Goal: Information Seeking & Learning: Learn about a topic

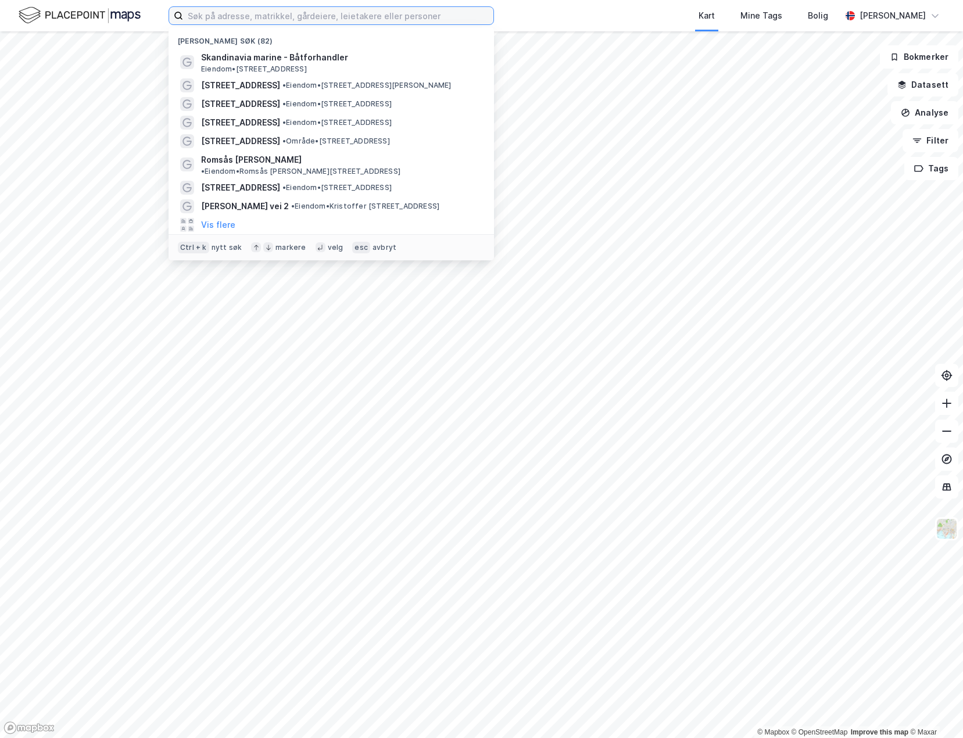
click at [207, 15] on input at bounding box center [338, 15] width 310 height 17
paste input "Ringeriksveien 120"
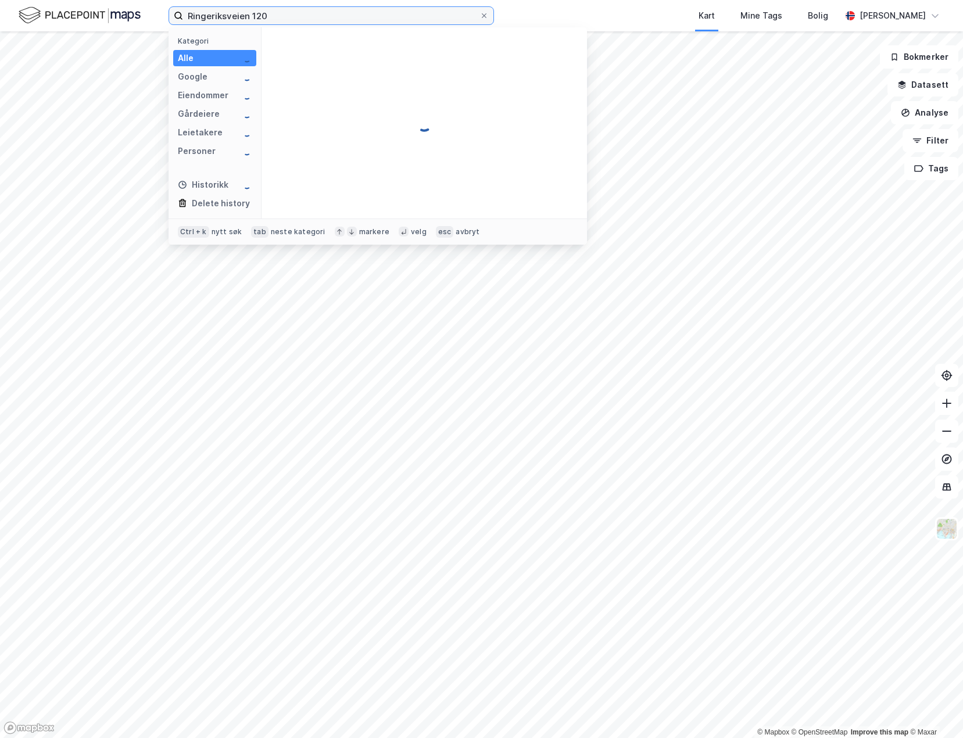
type input "Ringeriksveien 120"
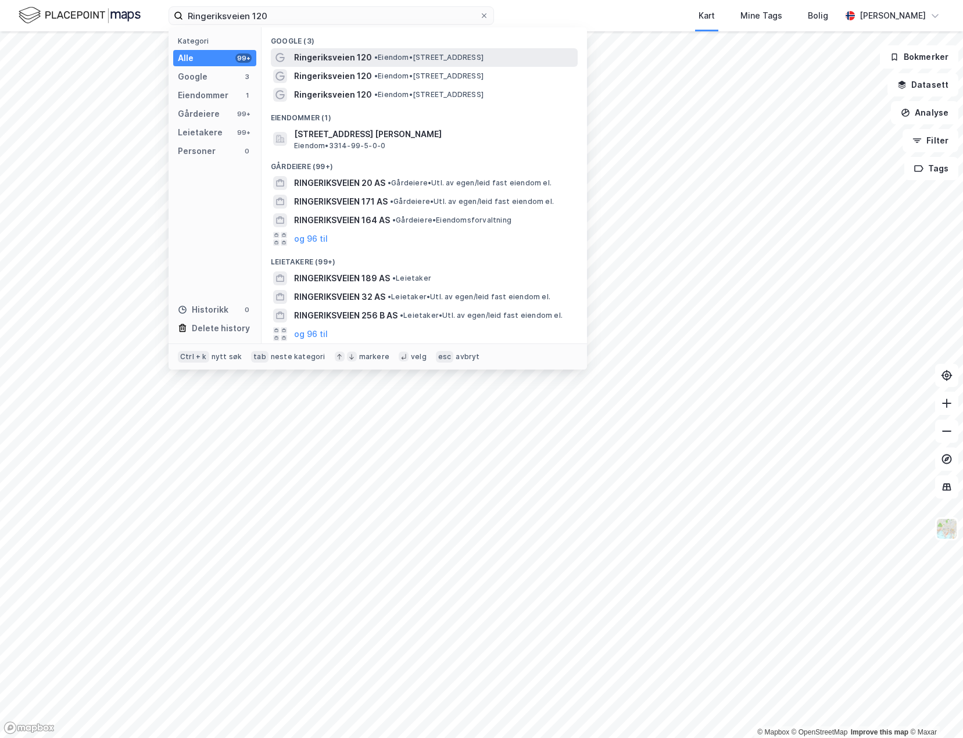
click at [323, 56] on span "Ringeriksveien 120" at bounding box center [333, 58] width 78 height 14
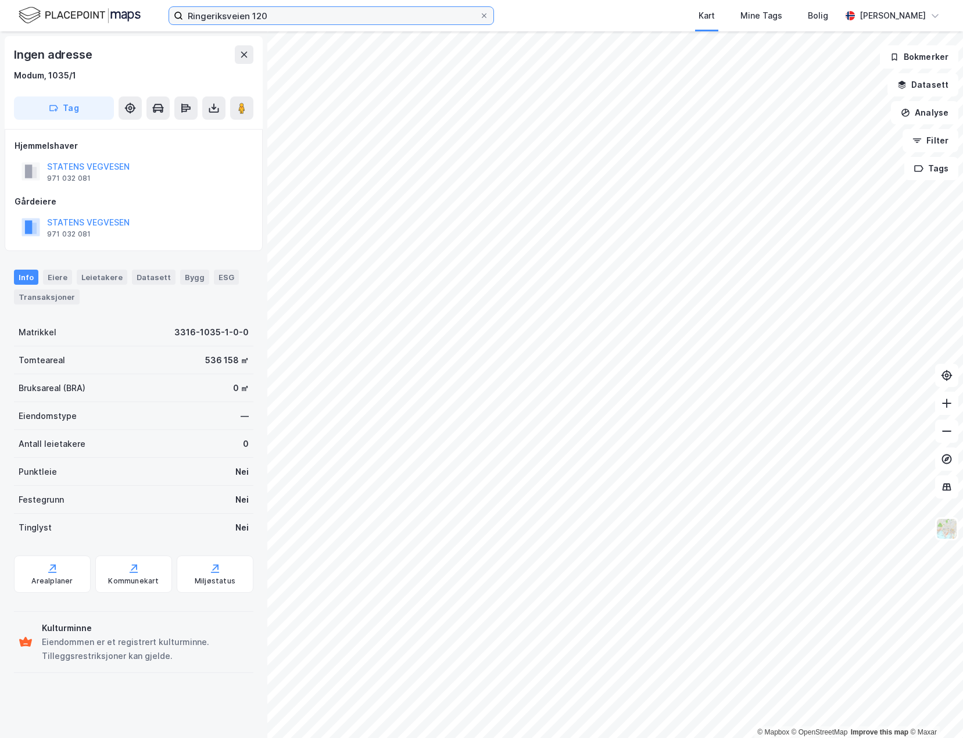
click at [288, 14] on input "Ringeriksveien 120" at bounding box center [331, 15] width 296 height 17
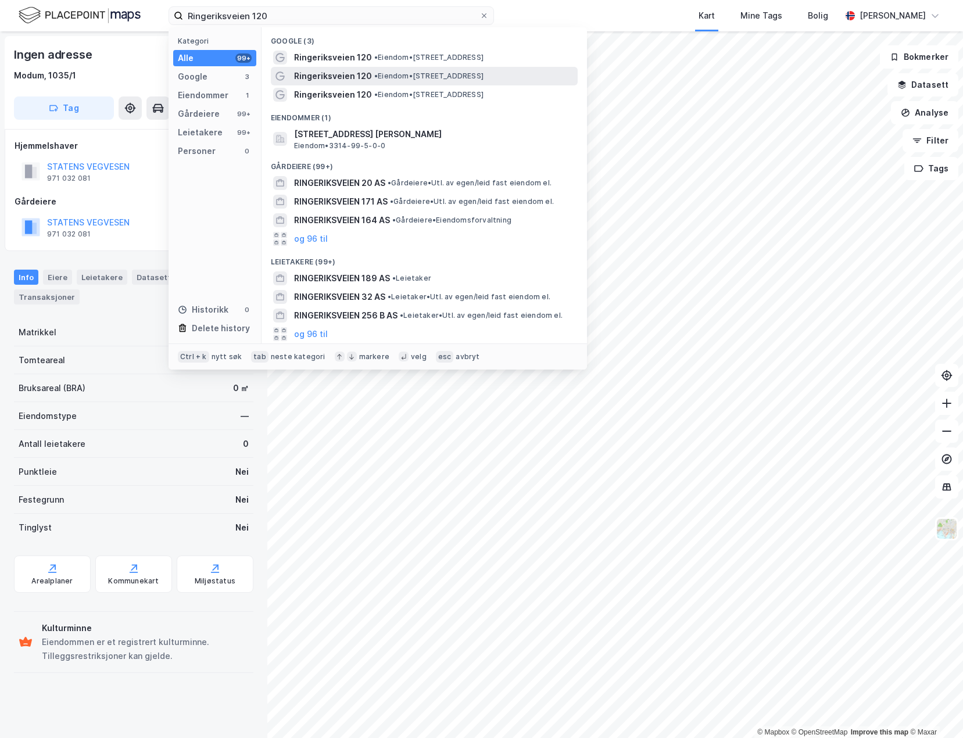
click at [337, 74] on span "Ringeriksveien 120" at bounding box center [333, 76] width 78 height 14
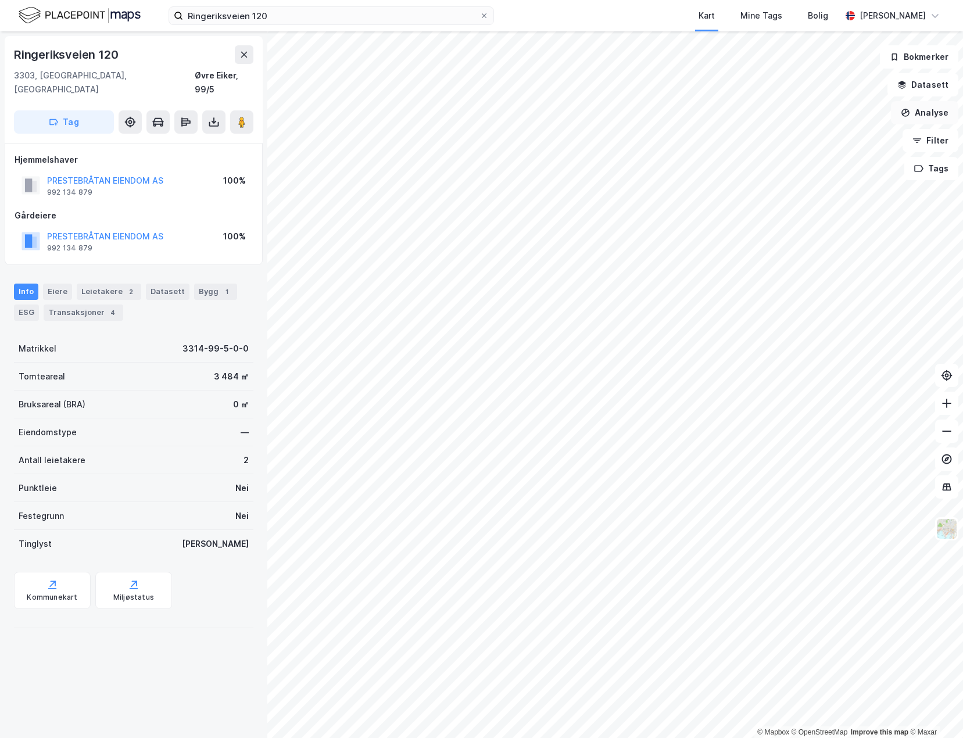
click at [928, 111] on button "Analyse" at bounding box center [924, 112] width 67 height 23
click at [926, 87] on button "Datasett" at bounding box center [923, 84] width 71 height 23
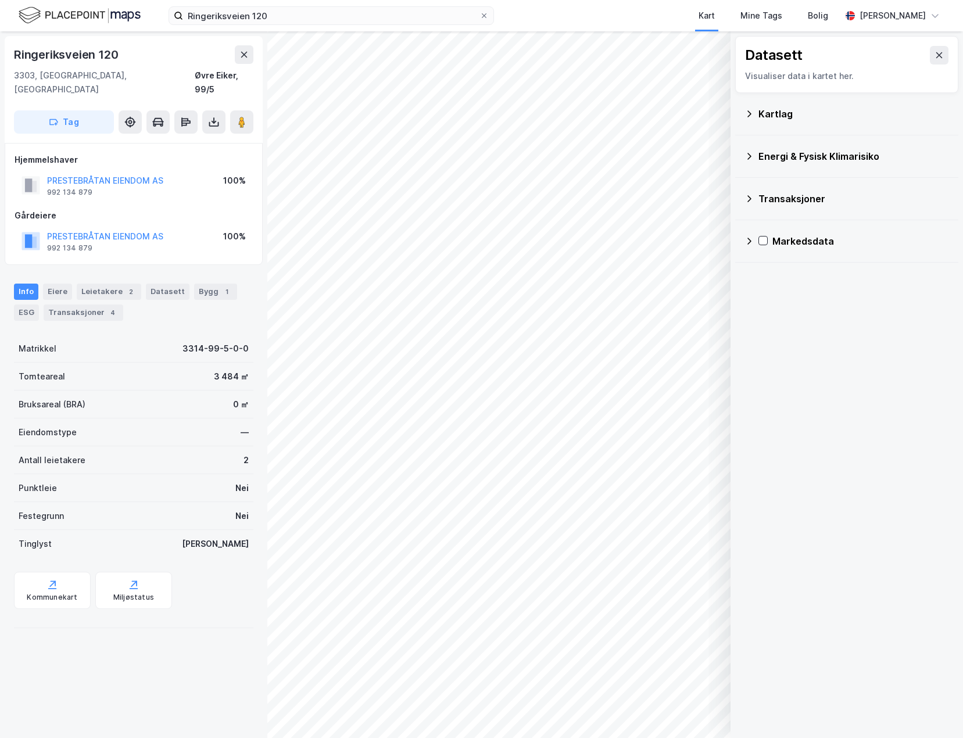
click at [751, 113] on icon at bounding box center [749, 113] width 9 height 9
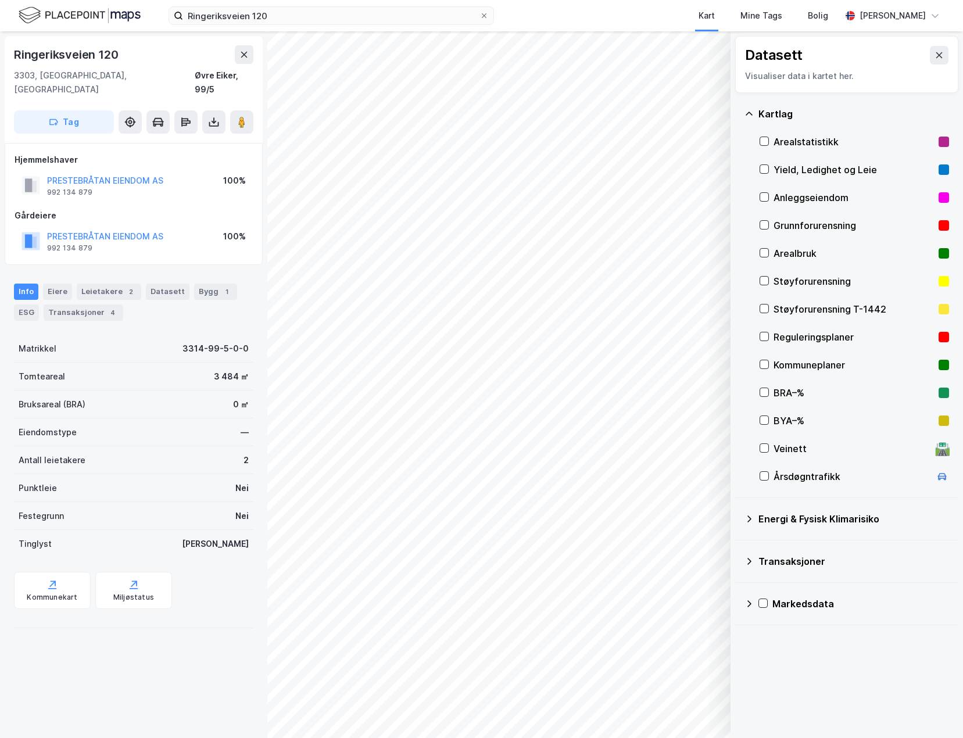
click at [752, 113] on icon at bounding box center [749, 113] width 9 height 9
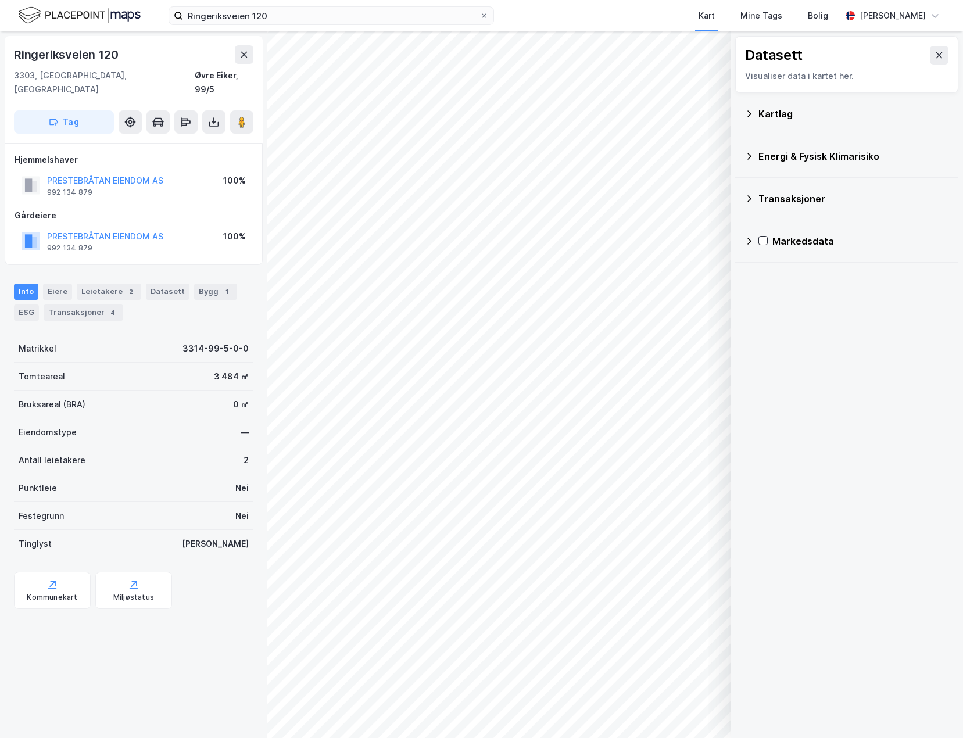
click at [751, 119] on div "Kartlag" at bounding box center [847, 114] width 205 height 28
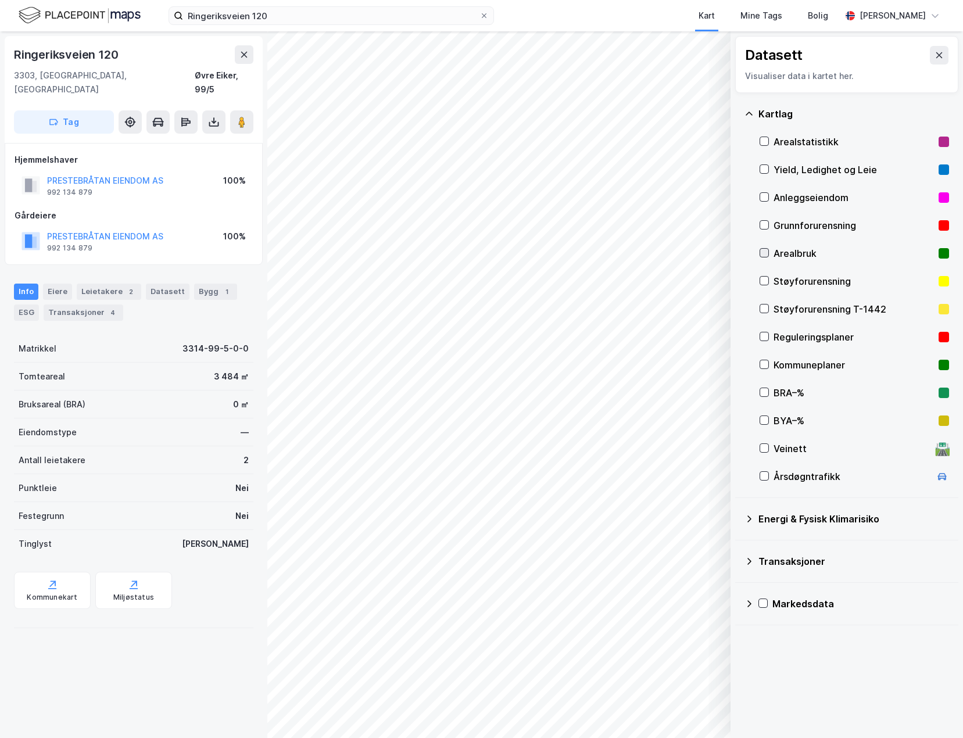
click at [765, 252] on icon at bounding box center [764, 253] width 8 height 8
click at [761, 384] on div "BRA–%" at bounding box center [854, 393] width 189 height 28
click at [767, 392] on icon at bounding box center [764, 392] width 8 height 8
click at [936, 53] on icon at bounding box center [939, 55] width 6 height 6
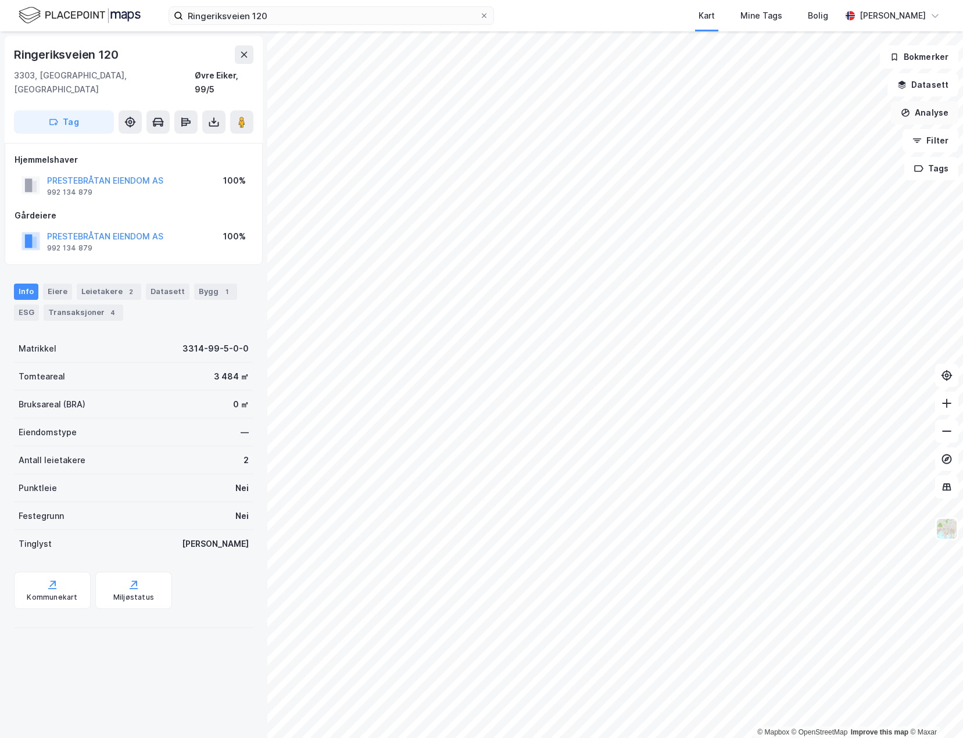
click at [934, 115] on button "Analyse" at bounding box center [924, 112] width 67 height 23
click at [821, 132] on div "Tegn område" at bounding box center [817, 137] width 134 height 19
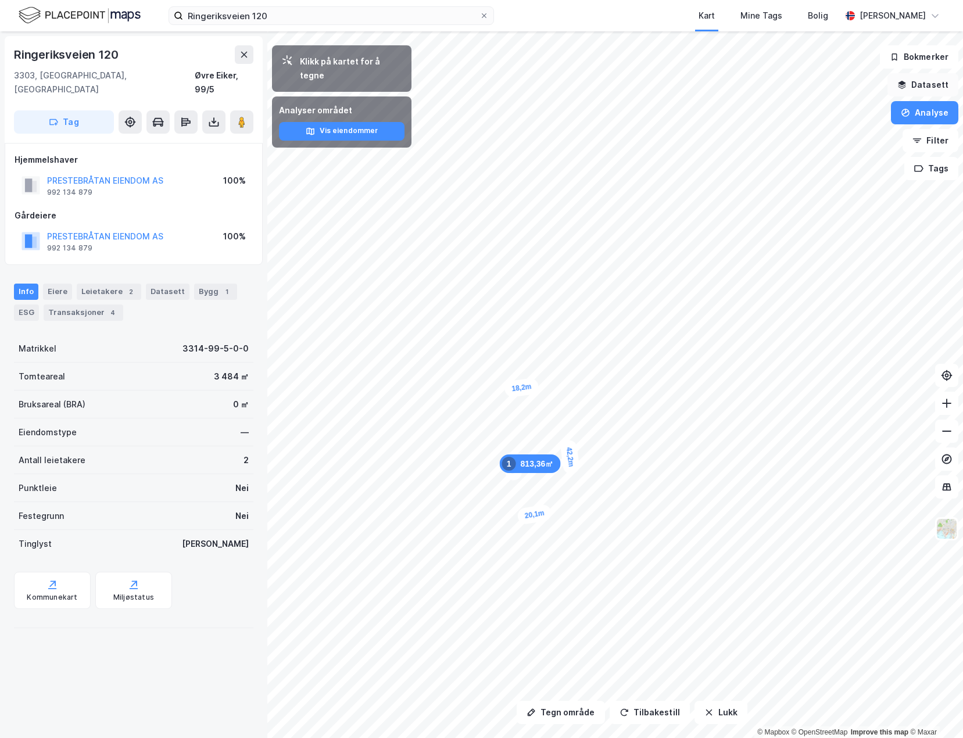
click at [926, 86] on button "Datasett" at bounding box center [923, 84] width 71 height 23
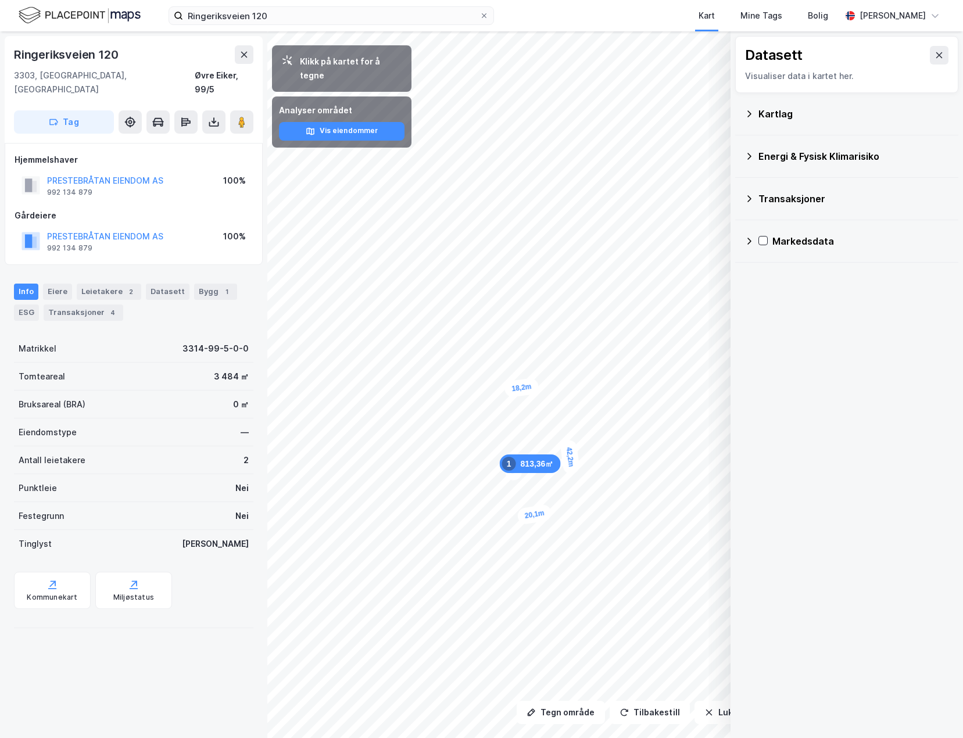
click at [749, 114] on icon at bounding box center [749, 113] width 9 height 9
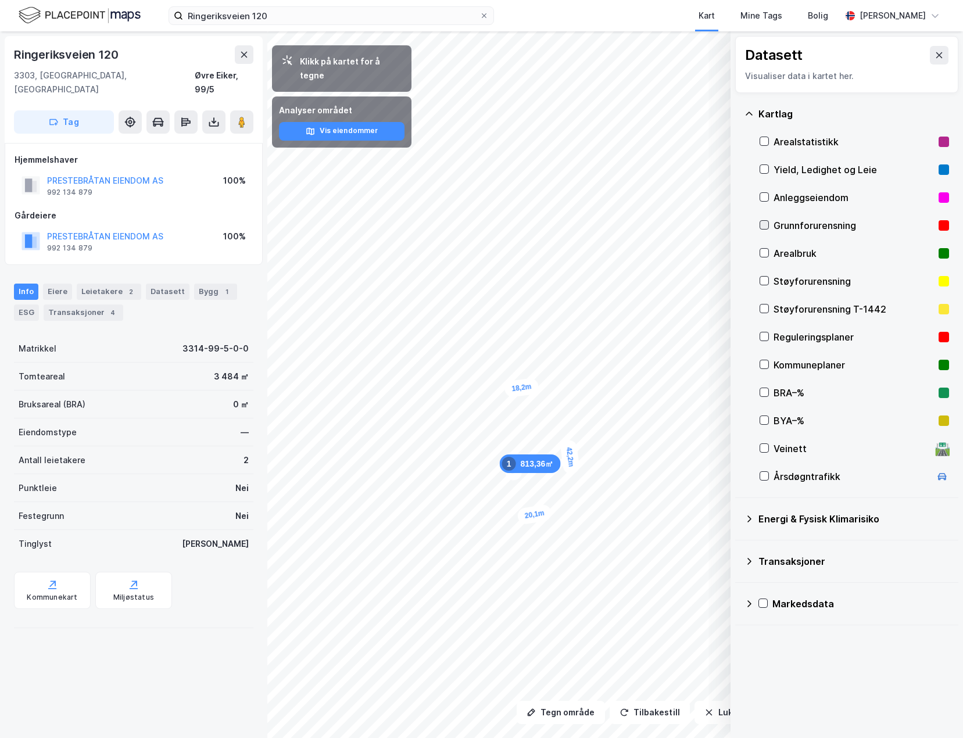
click at [765, 227] on icon at bounding box center [764, 225] width 8 height 8
click at [764, 253] on icon at bounding box center [764, 253] width 8 height 8
click at [763, 334] on icon at bounding box center [764, 336] width 8 height 8
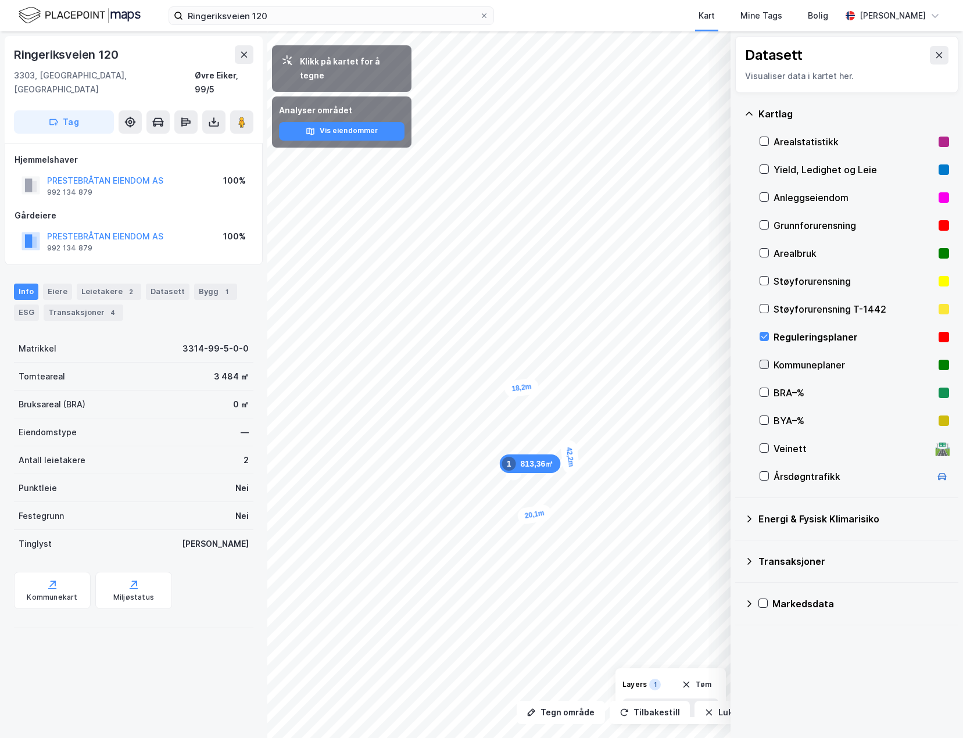
click at [766, 367] on icon at bounding box center [764, 364] width 8 height 8
click at [763, 335] on icon at bounding box center [764, 336] width 8 height 8
click at [763, 360] on icon at bounding box center [764, 364] width 8 height 8
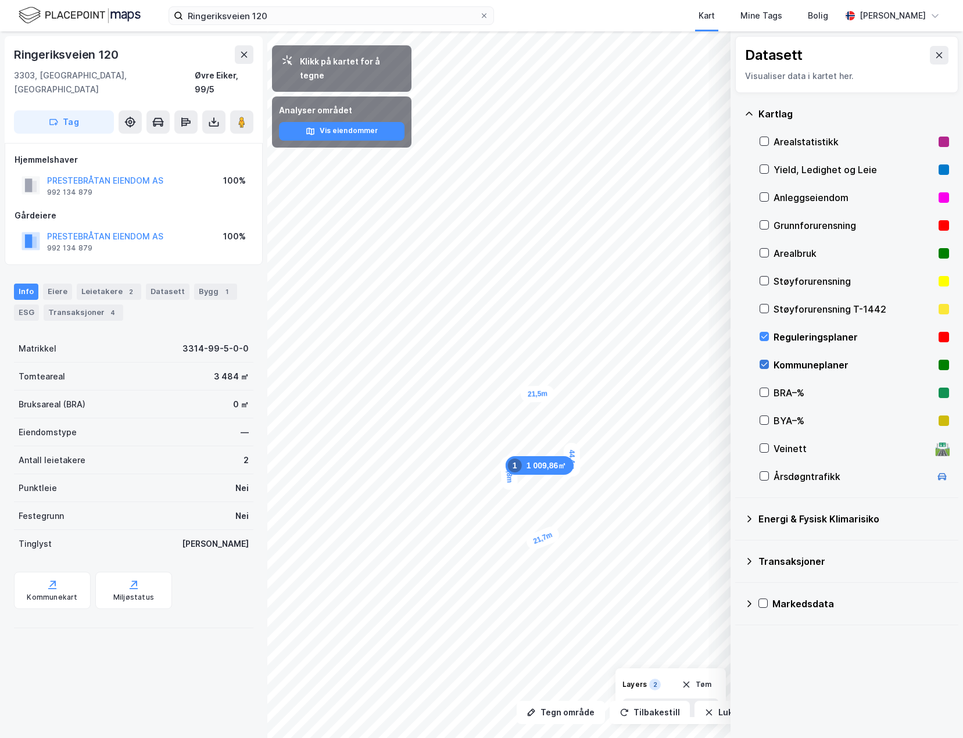
click at [763, 360] on icon at bounding box center [764, 364] width 8 height 8
click at [541, 544] on div "21,7m" at bounding box center [542, 538] width 37 height 28
